Goal: Find specific page/section: Find specific page/section

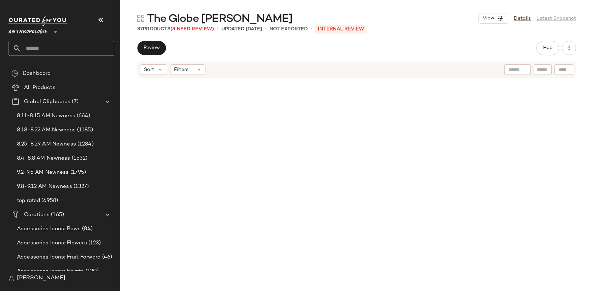
scroll to position [512, 0]
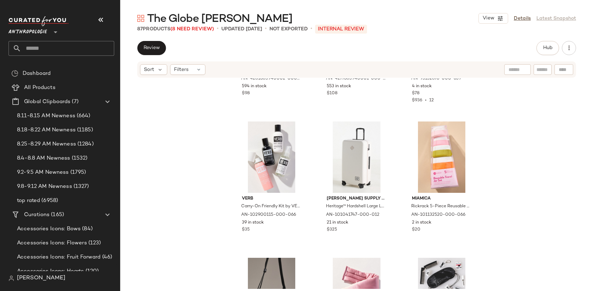
click at [49, 46] on input "text" at bounding box center [67, 48] width 93 height 15
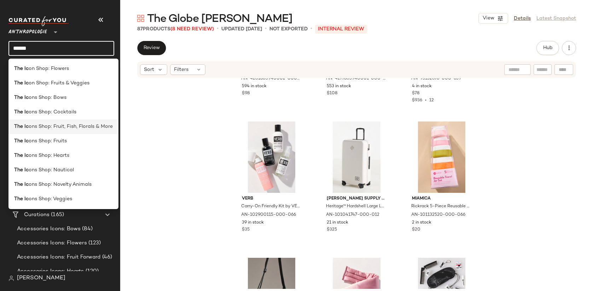
type input "******"
click at [74, 124] on span "ons Shop: Fruit, Fish, Florals & More" at bounding box center [71, 126] width 84 height 7
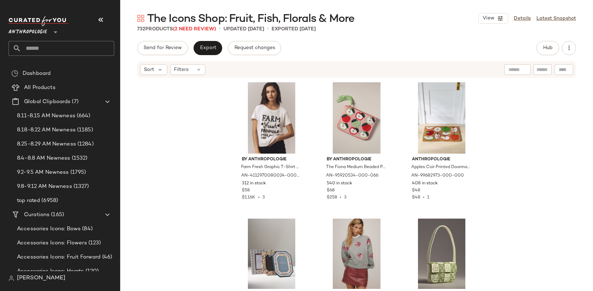
click at [70, 47] on input "text" at bounding box center [67, 48] width 93 height 15
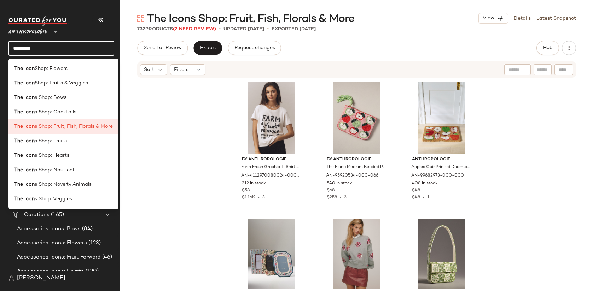
type input "********"
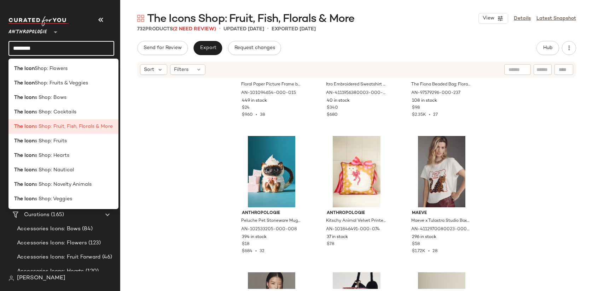
scroll to position [227, 0]
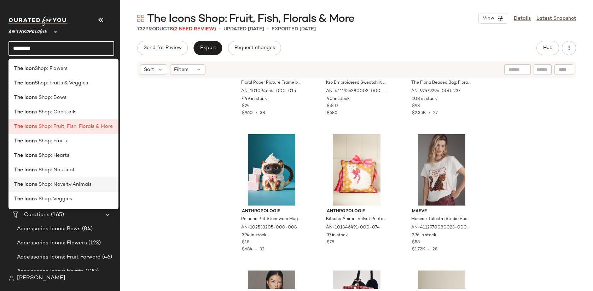
click at [68, 187] on span "s Shop: Novelty Animals" at bounding box center [63, 184] width 57 height 7
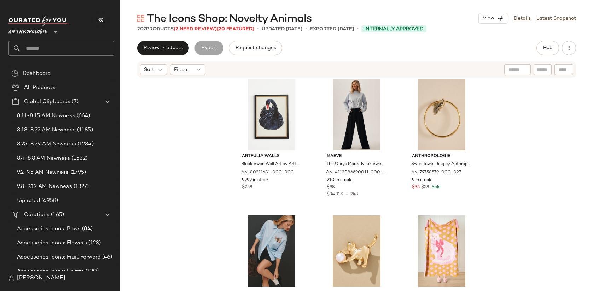
scroll to position [577, 0]
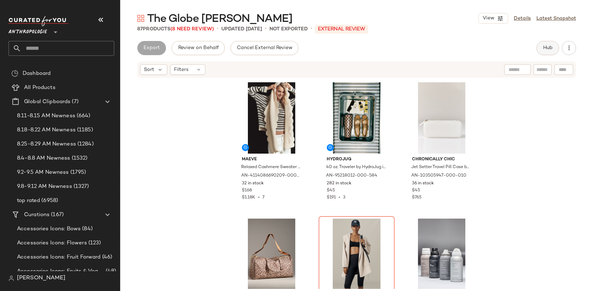
click at [550, 50] on span "Hub" at bounding box center [548, 48] width 10 height 6
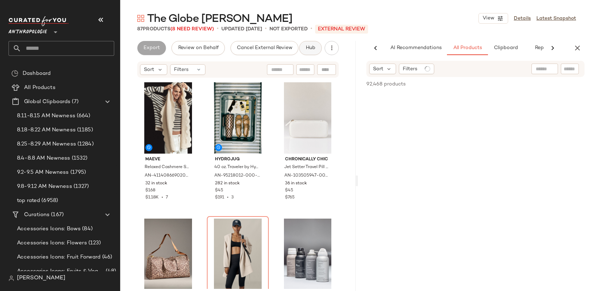
scroll to position [0, 21]
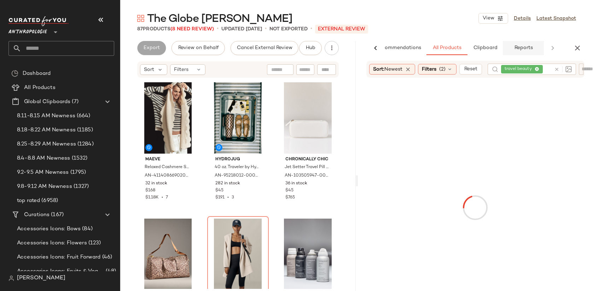
click at [527, 49] on span "Reports" at bounding box center [523, 48] width 19 height 6
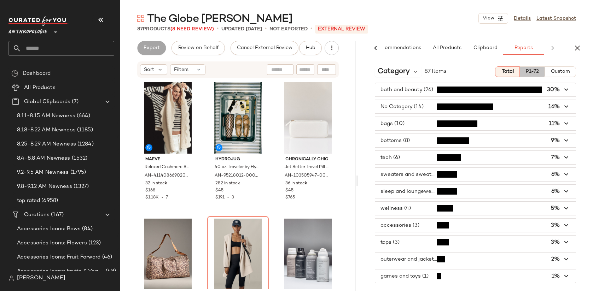
click at [535, 74] on span "P1-72" at bounding box center [531, 72] width 13 height 6
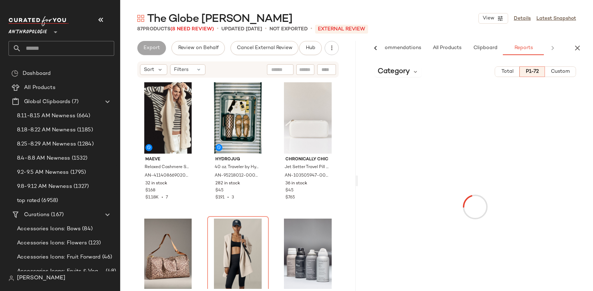
click at [561, 73] on span "Custom" at bounding box center [559, 72] width 19 height 6
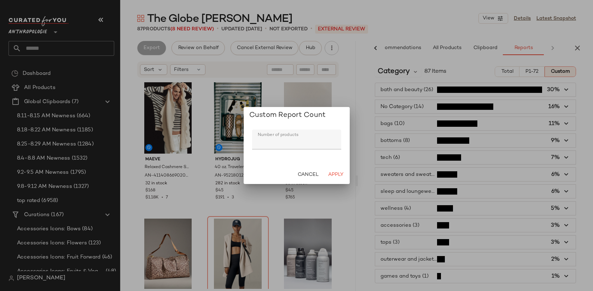
click at [498, 100] on div at bounding box center [296, 145] width 593 height 291
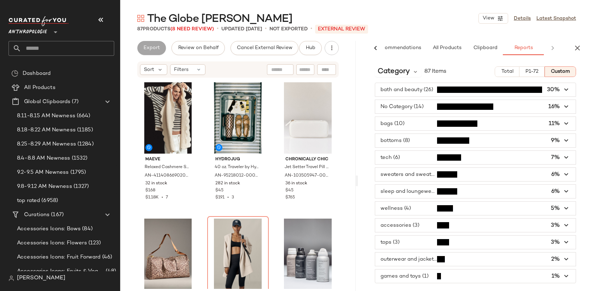
click at [507, 72] on span "Total" at bounding box center [507, 72] width 12 height 6
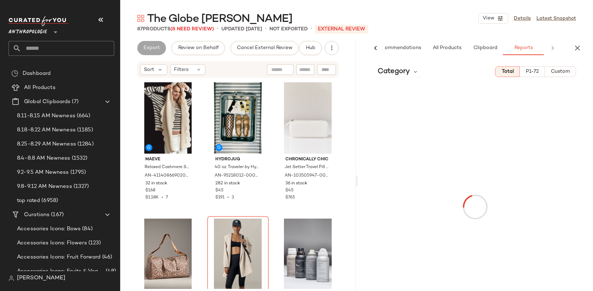
click at [555, 49] on div "AI Recommendations All Products Clipboard Reports" at bounding box center [464, 48] width 213 height 14
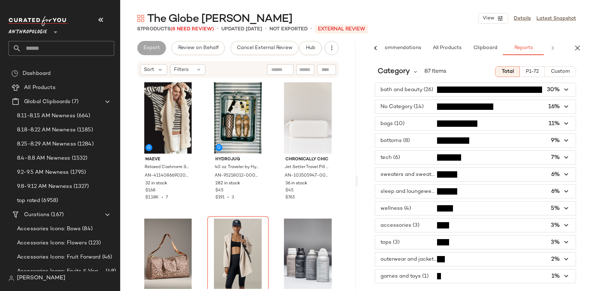
click at [549, 47] on div "AI Recommendations All Products Clipboard Reports" at bounding box center [464, 48] width 213 height 14
click at [553, 47] on div "AI Recommendations All Products Clipboard Reports" at bounding box center [464, 48] width 213 height 14
click at [414, 89] on span "button" at bounding box center [475, 89] width 201 height 13
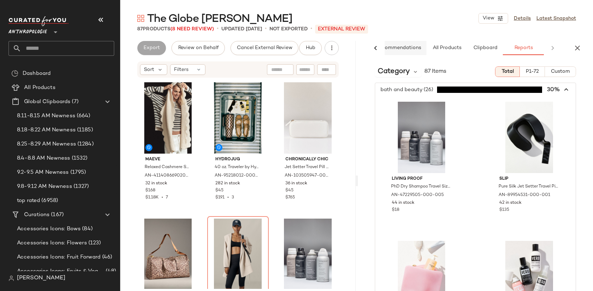
click at [409, 44] on button "AI Recommendations" at bounding box center [395, 48] width 62 height 14
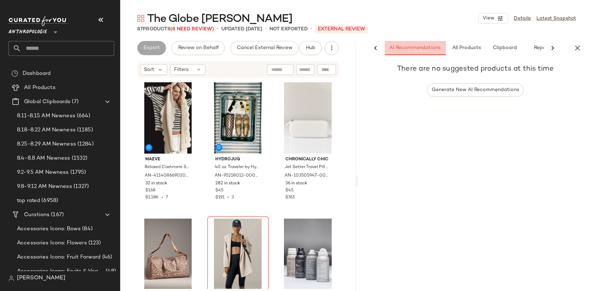
scroll to position [0, 0]
click at [472, 50] on span "All Products" at bounding box center [467, 48] width 29 height 6
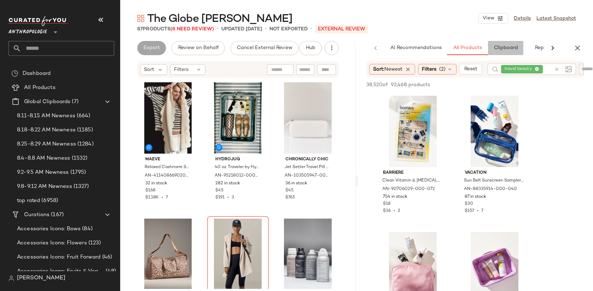
click at [507, 47] on span "Clipboard" at bounding box center [505, 48] width 24 height 6
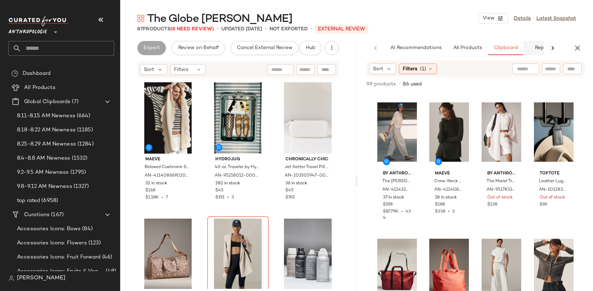
click at [536, 51] on button "Reports" at bounding box center [543, 48] width 41 height 14
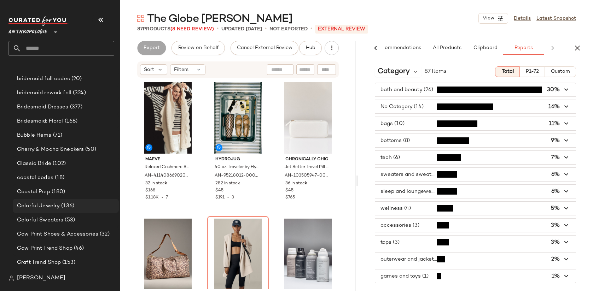
scroll to position [539, 0]
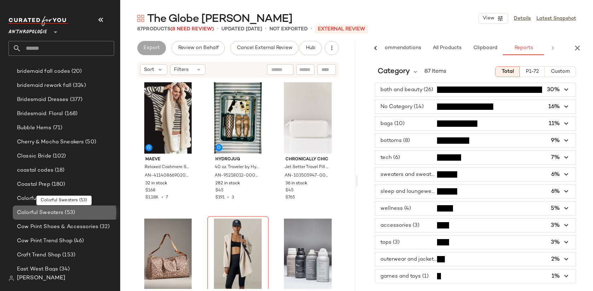
click at [57, 209] on span "Colorful Sweaters" at bounding box center [40, 213] width 46 height 8
